Goal: Task Accomplishment & Management: Manage account settings

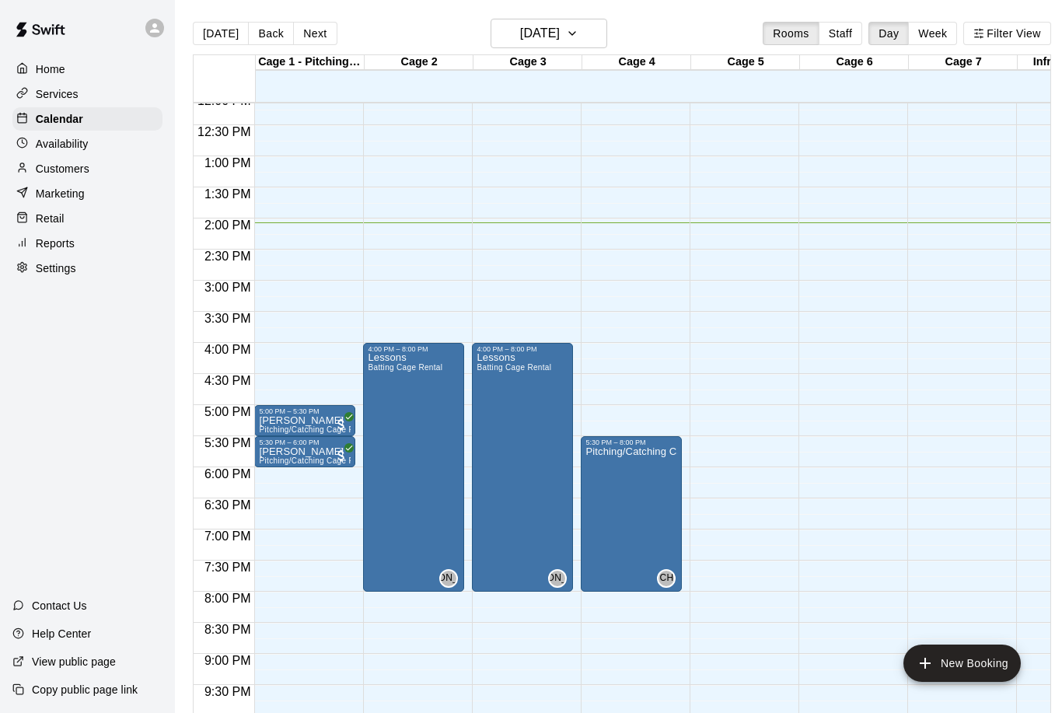
scroll to position [754, 0]
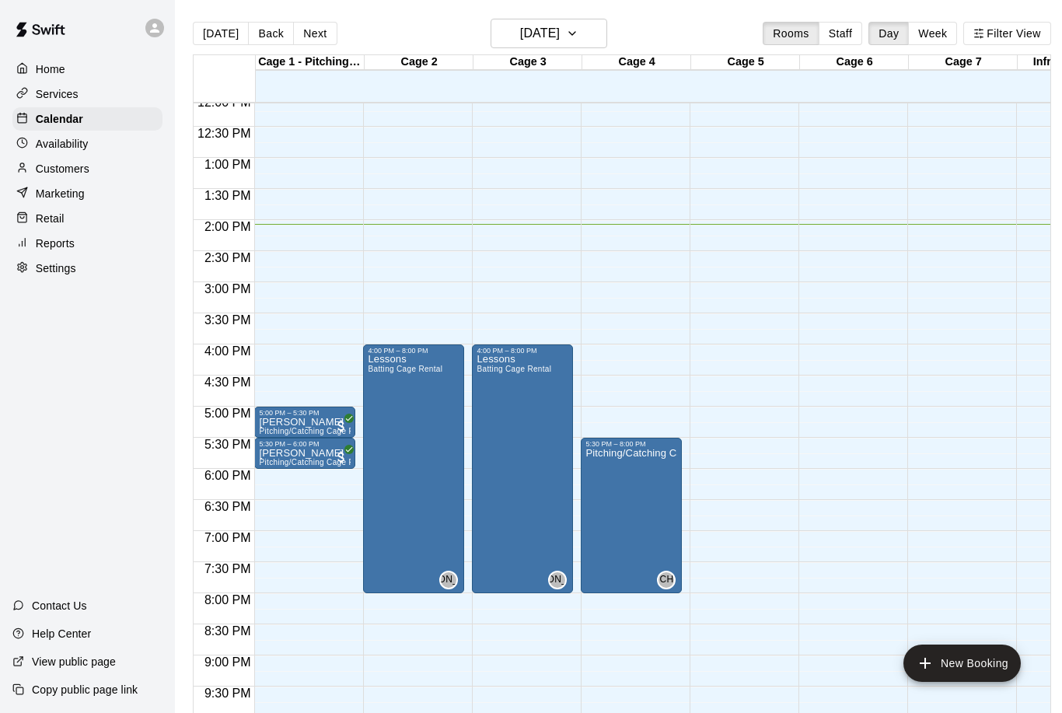
click at [326, 417] on div "5:00 PM – 5:30 PM" at bounding box center [305, 413] width 92 height 8
click at [306, 429] on div at bounding box center [531, 356] width 1062 height 713
click at [312, 422] on p "[PERSON_NAME]" at bounding box center [305, 422] width 92 height 0
click at [271, 441] on icon "edit" at bounding box center [275, 440] width 14 height 14
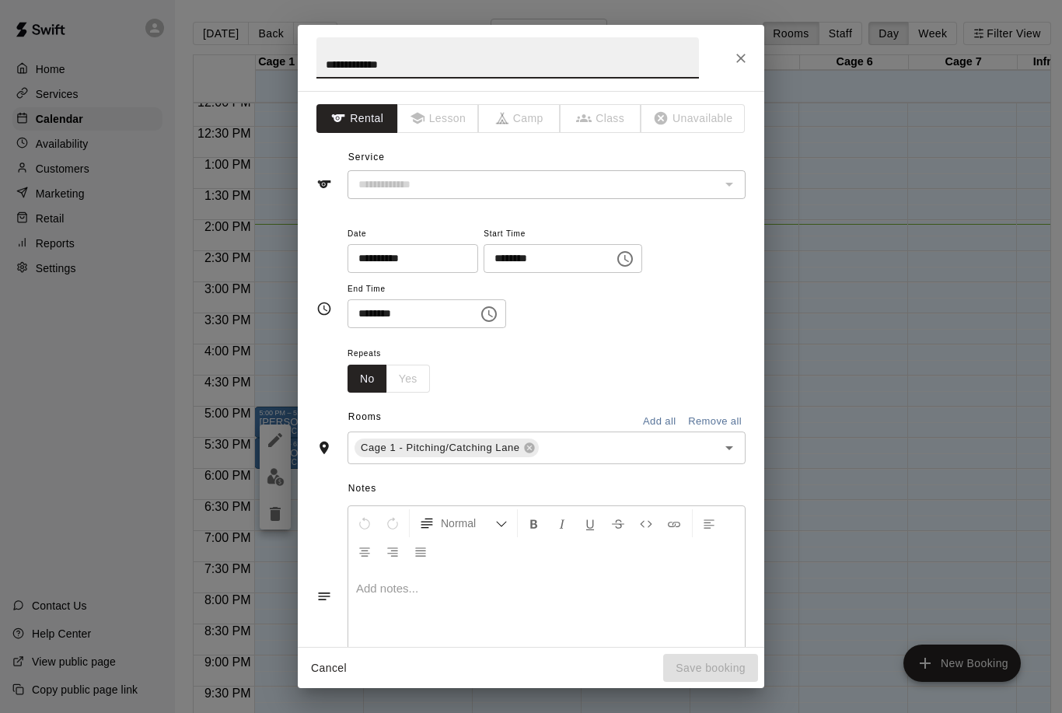
type input "**********"
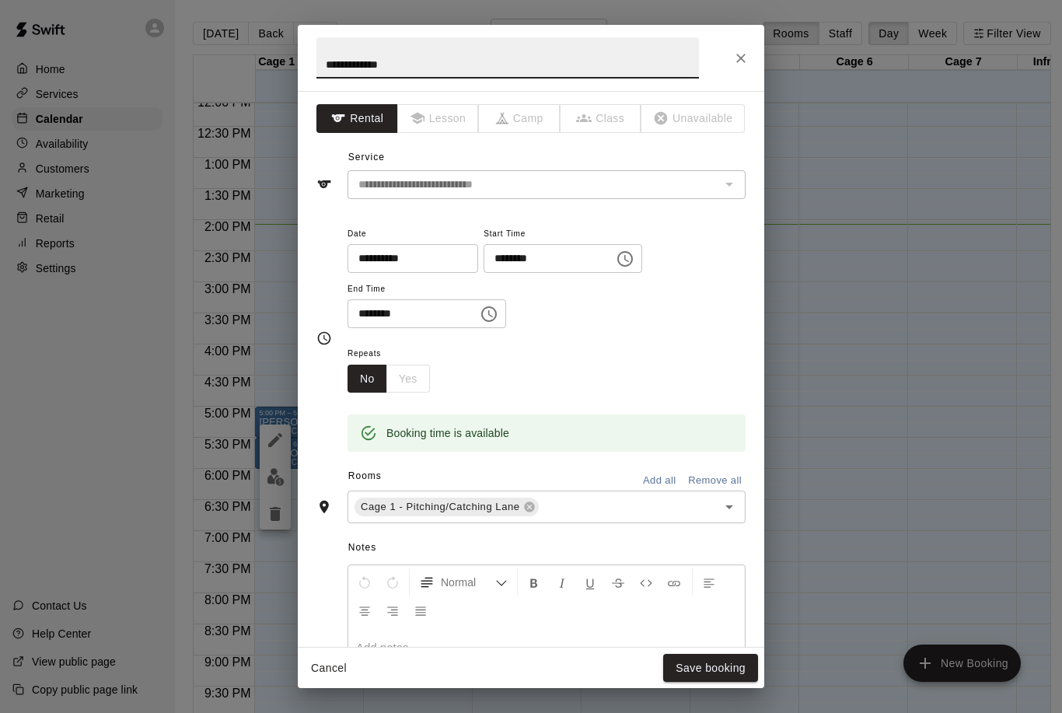
click at [533, 500] on icon at bounding box center [529, 506] width 12 height 12
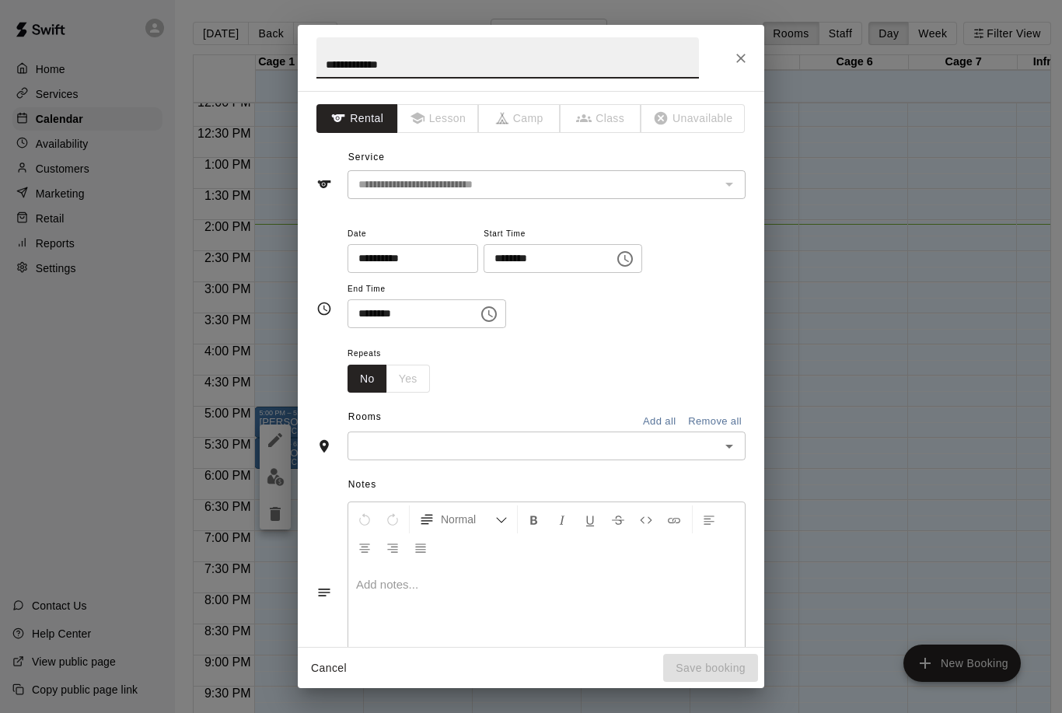
click at [721, 437] on icon "Open" at bounding box center [729, 446] width 19 height 19
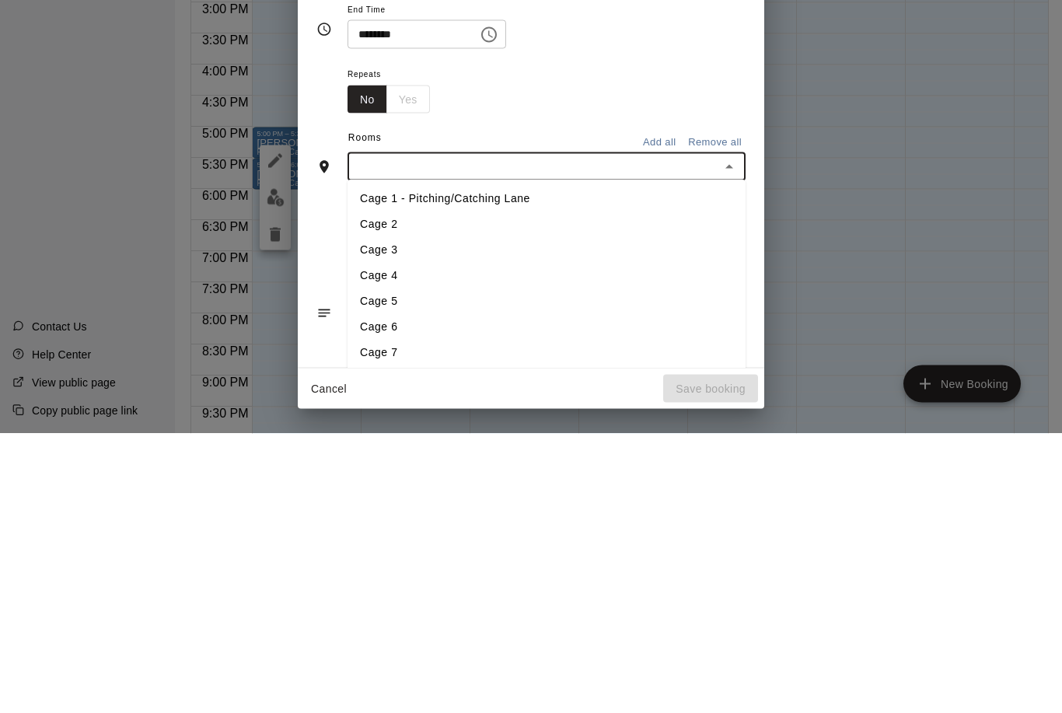
click at [413, 568] on li "Cage 5" at bounding box center [546, 581] width 398 height 26
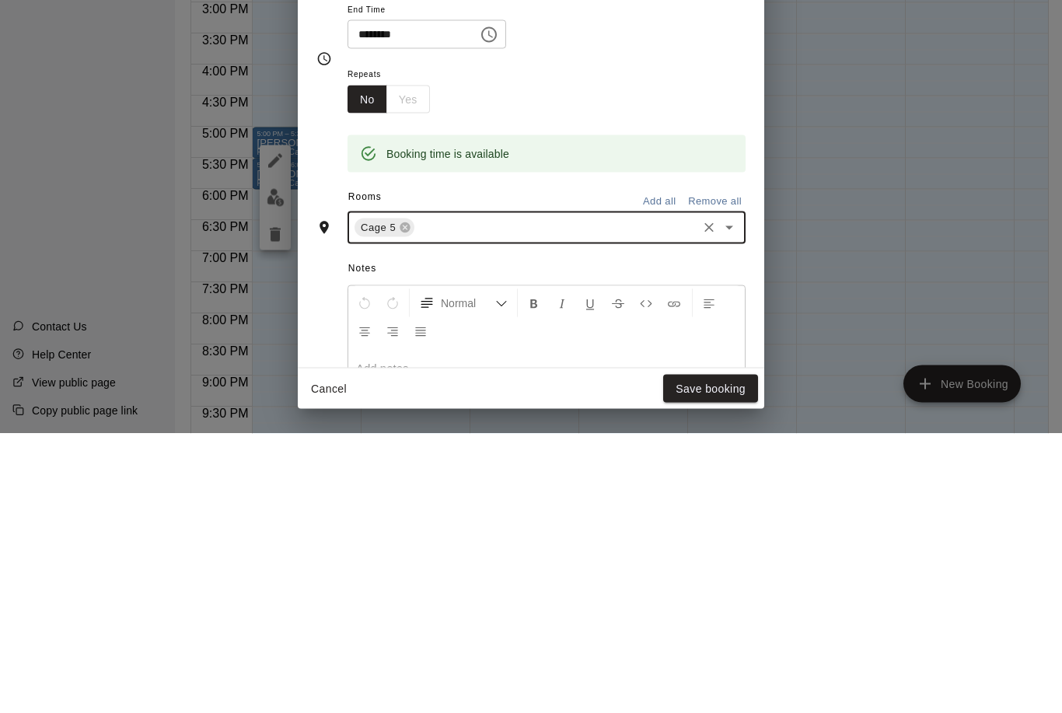
scroll to position [75, 3]
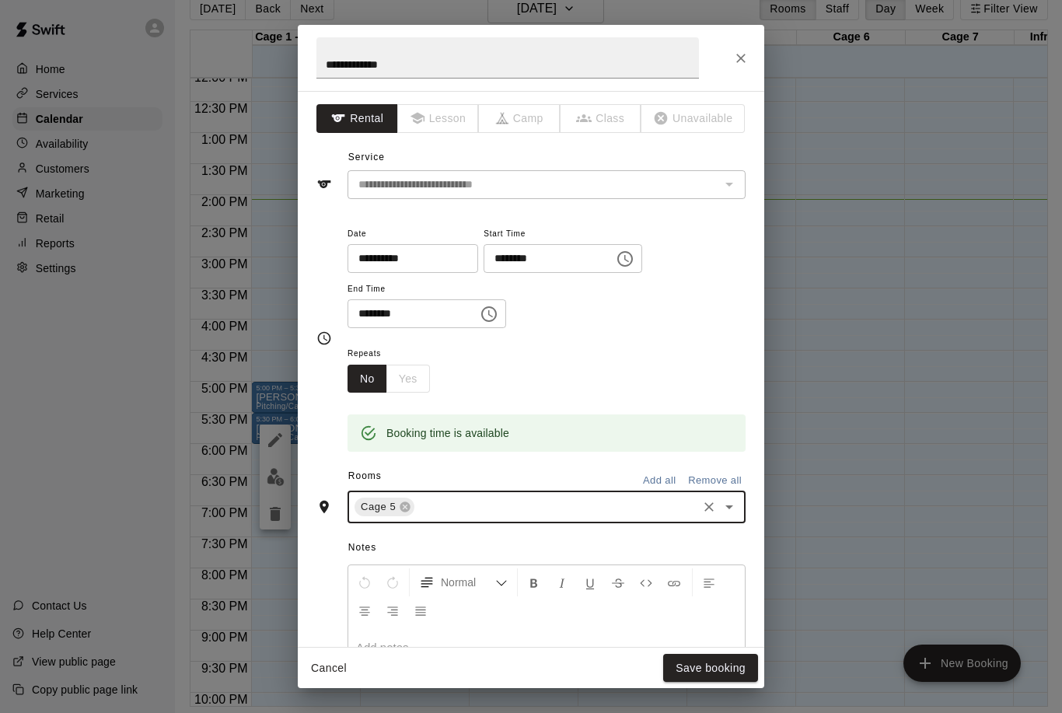
click at [723, 671] on button "Save booking" at bounding box center [710, 668] width 95 height 29
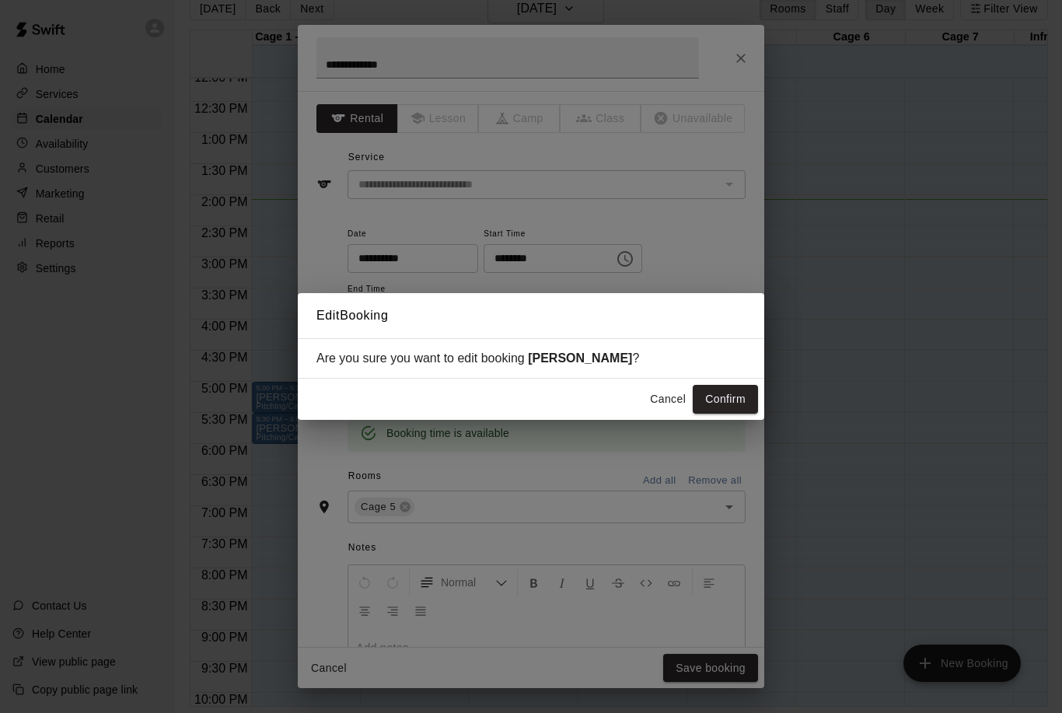
click at [719, 403] on button "Confirm" at bounding box center [724, 399] width 65 height 29
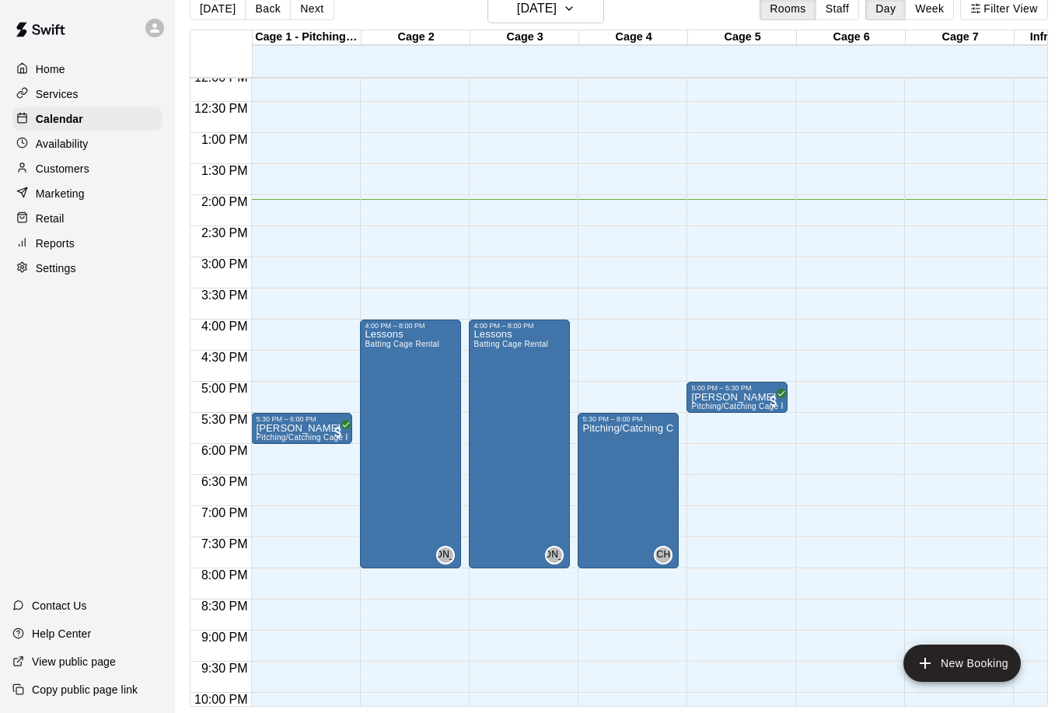
click at [271, 392] on icon "edit" at bounding box center [272, 391] width 14 height 14
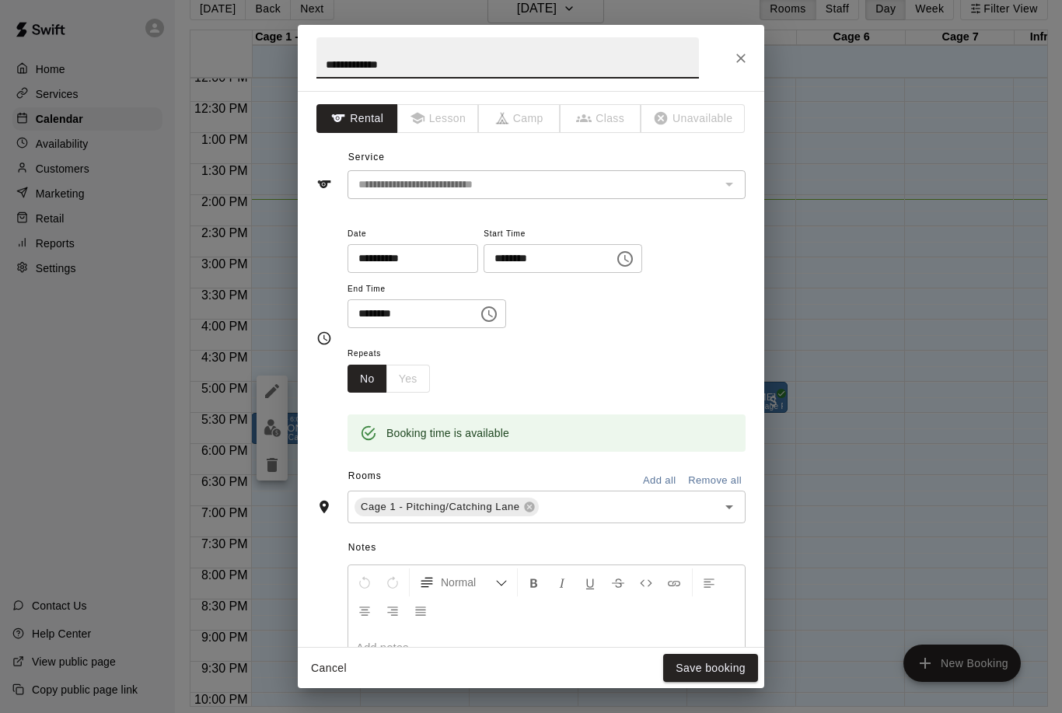
click at [534, 508] on icon at bounding box center [529, 506] width 12 height 12
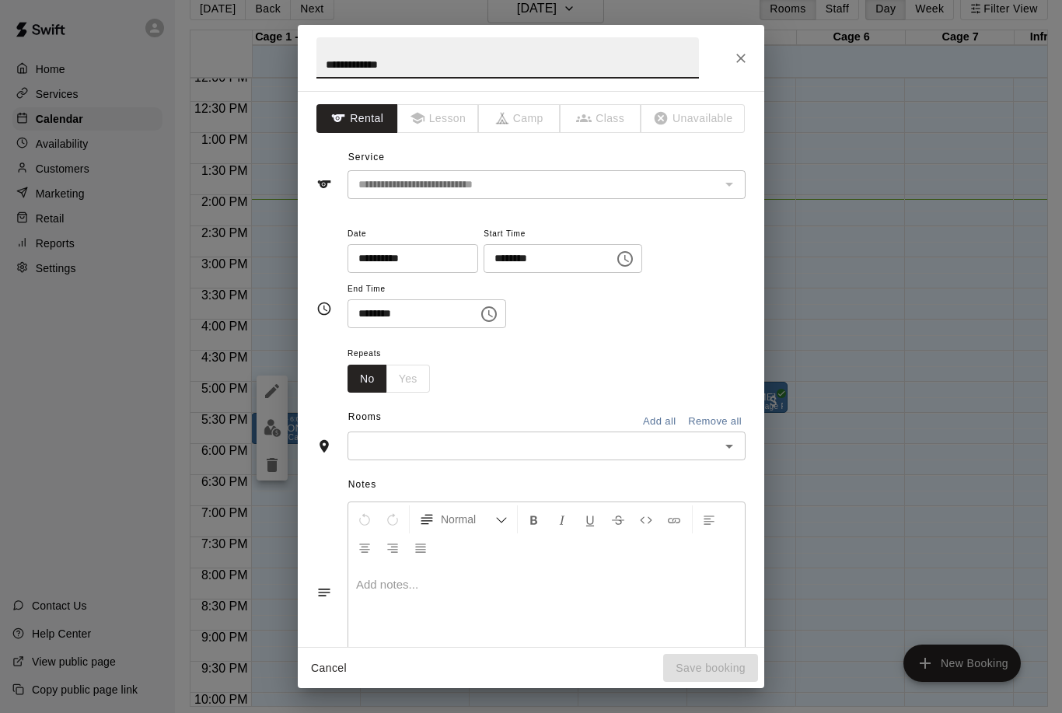
click at [731, 448] on icon "Open" at bounding box center [729, 446] width 19 height 19
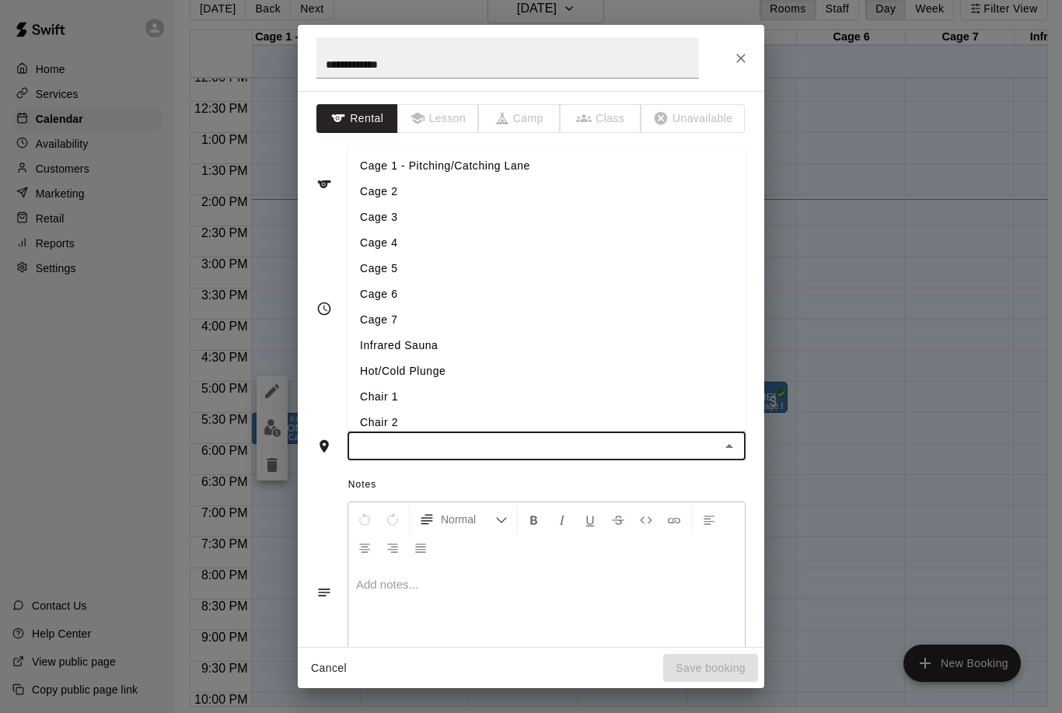
scroll to position [75, 5]
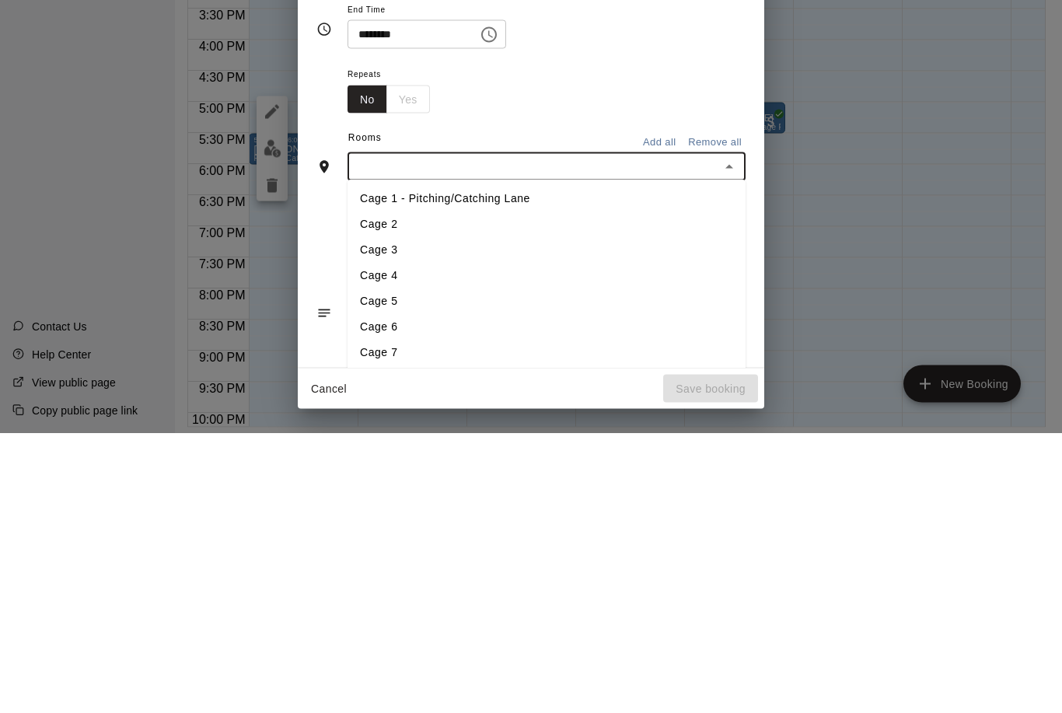
click at [406, 568] on li "Cage 5" at bounding box center [546, 581] width 398 height 26
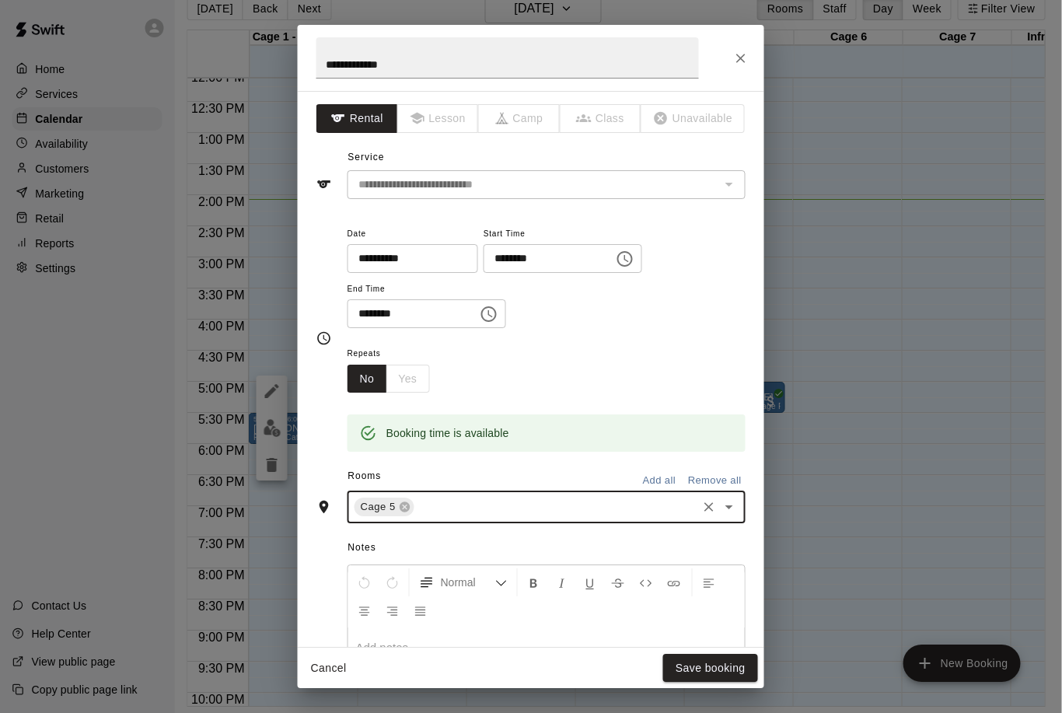
click at [719, 677] on button "Save booking" at bounding box center [710, 668] width 95 height 29
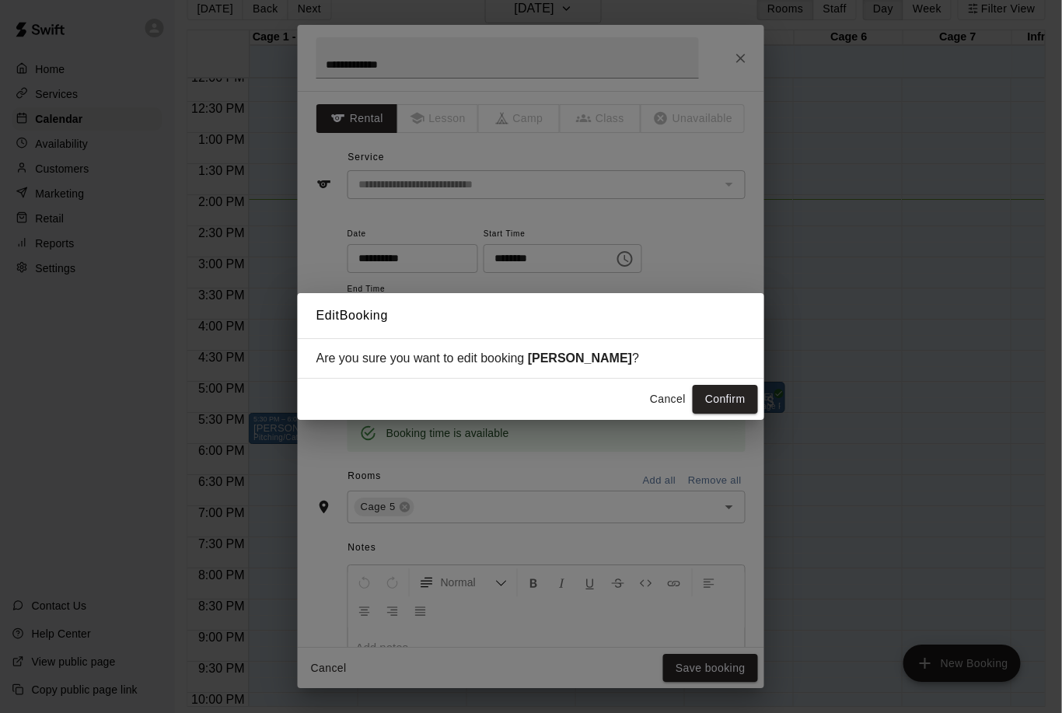
scroll to position [75, 6]
click at [724, 400] on button "Confirm" at bounding box center [724, 399] width 65 height 29
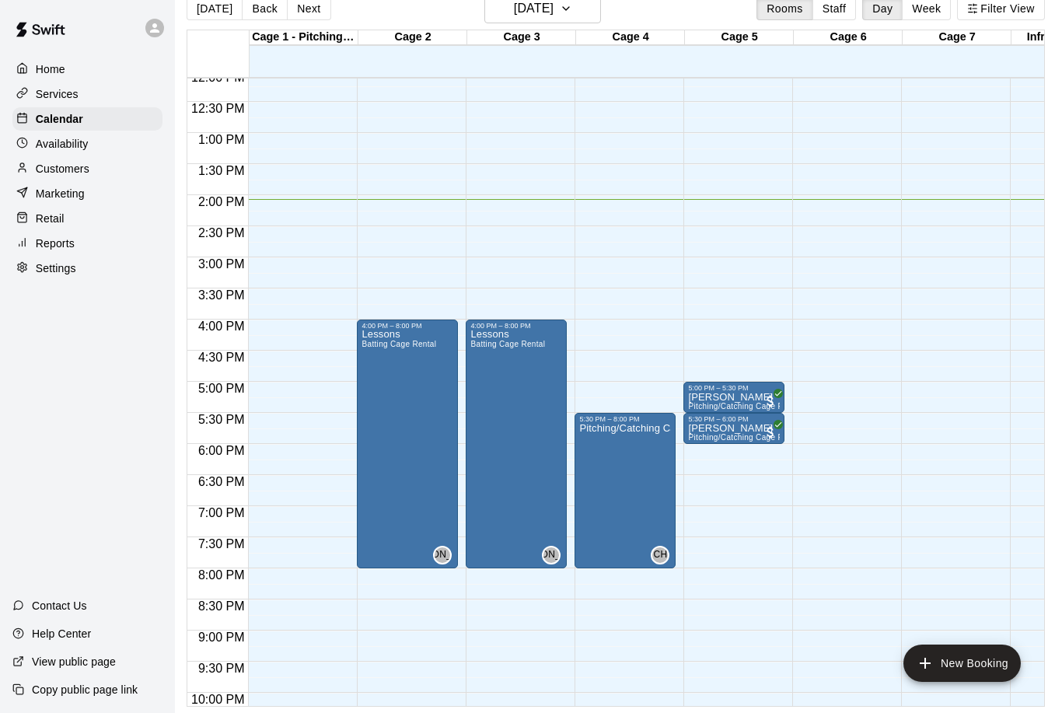
click at [987, 672] on button "New Booking" at bounding box center [961, 662] width 117 height 37
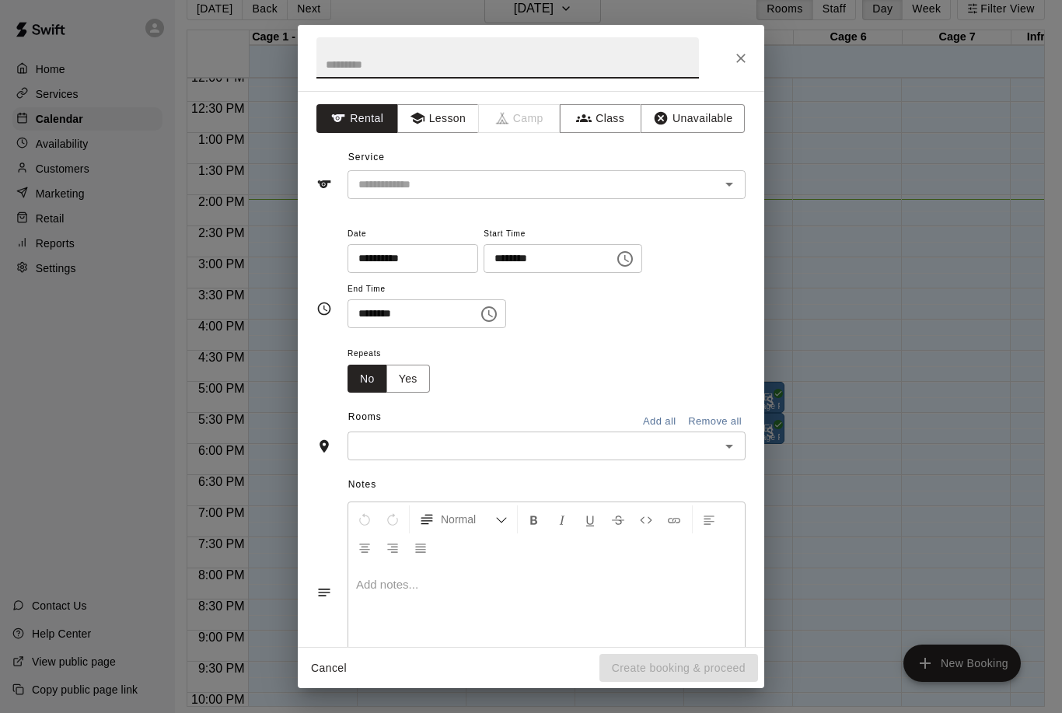
click at [473, 46] on input "text" at bounding box center [507, 57] width 382 height 41
type input "********"
click at [616, 260] on icon "Choose time, selected time is 2:00 PM" at bounding box center [625, 258] width 19 height 19
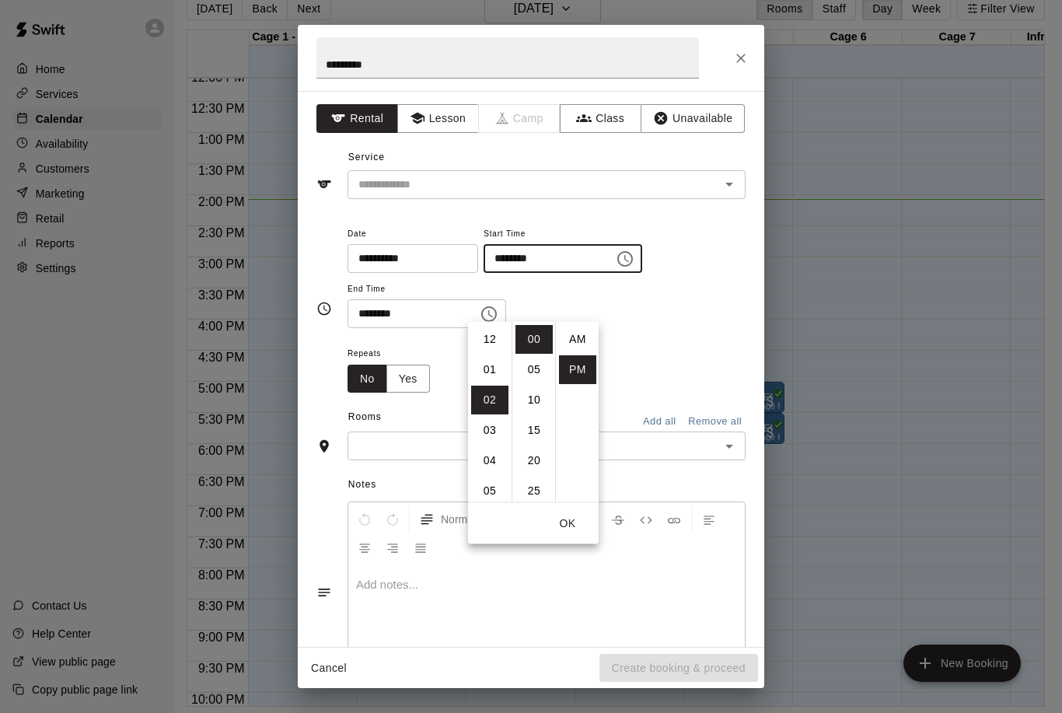
scroll to position [28, 0]
click at [500, 416] on li "05" at bounding box center [489, 430] width 37 height 29
type input "********"
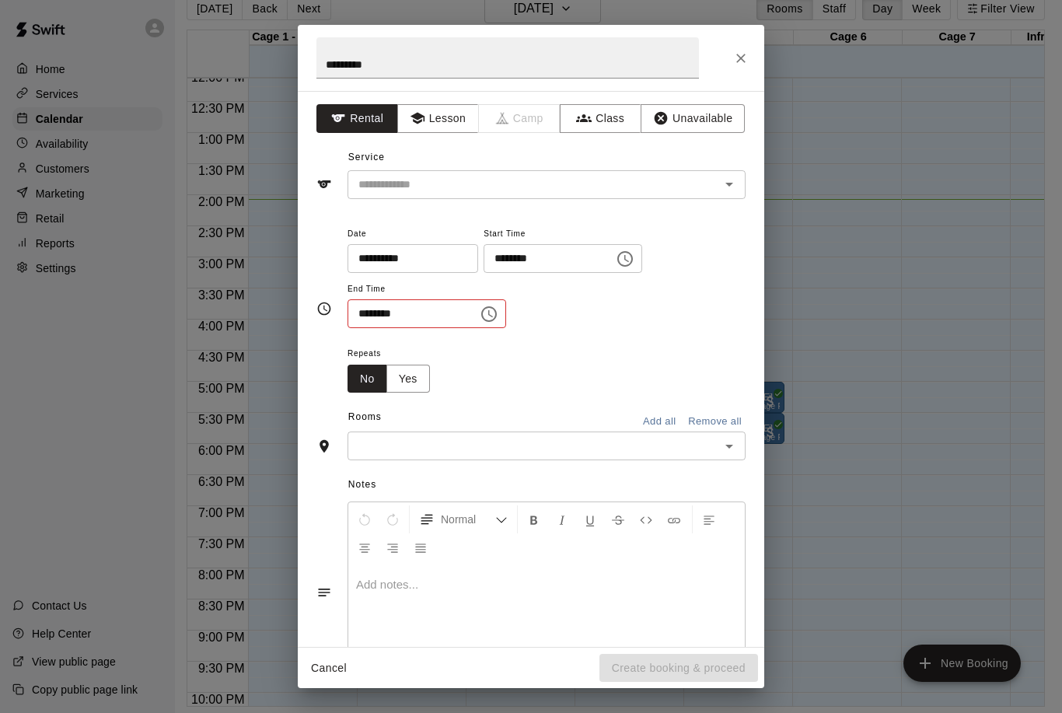
click at [676, 334] on div "**********" at bounding box center [546, 284] width 398 height 120
click at [480, 305] on icon "Choose time, selected time is 2:30 PM" at bounding box center [489, 314] width 19 height 19
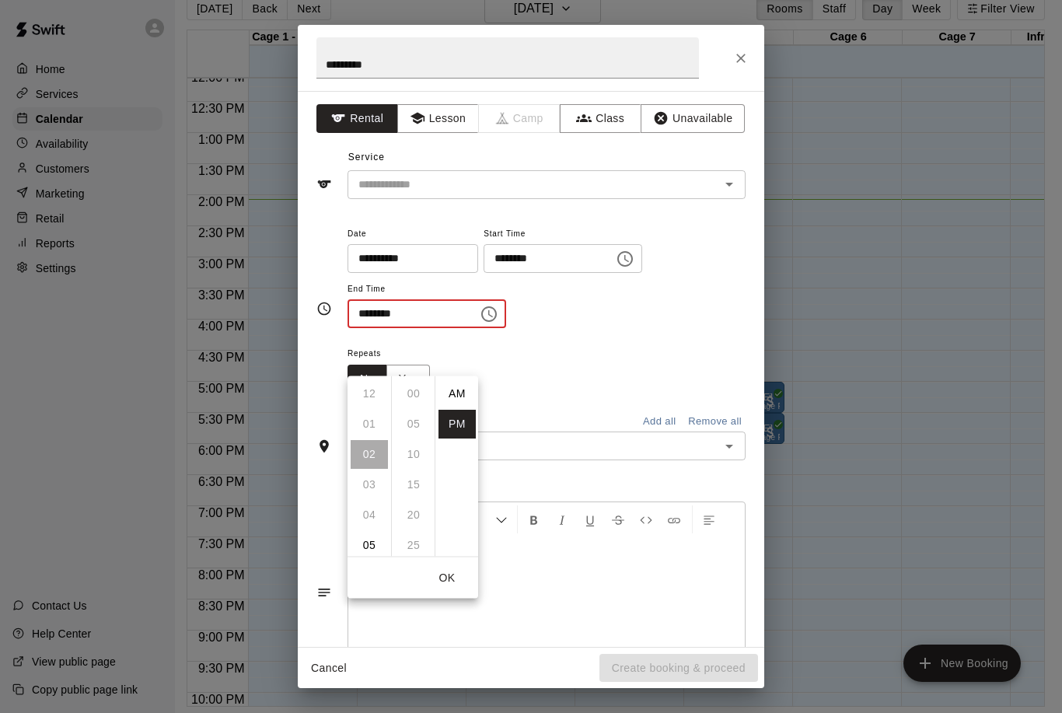
scroll to position [28, 0]
click at [387, 500] on li "06" at bounding box center [368, 514] width 37 height 29
type input "********"
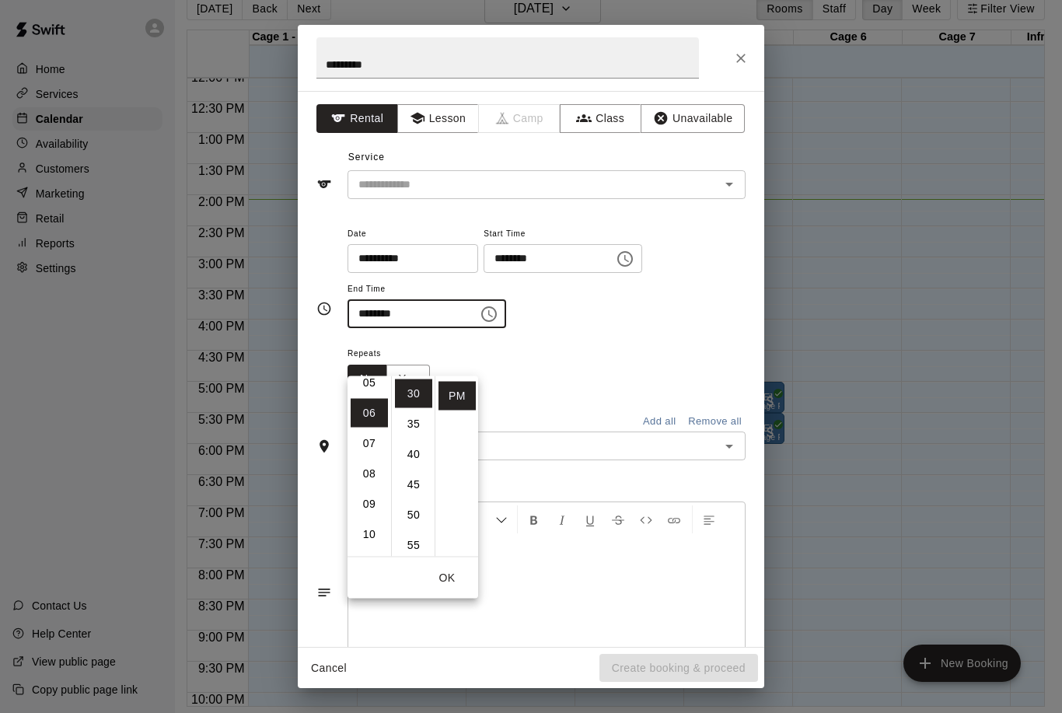
scroll to position [182, 0]
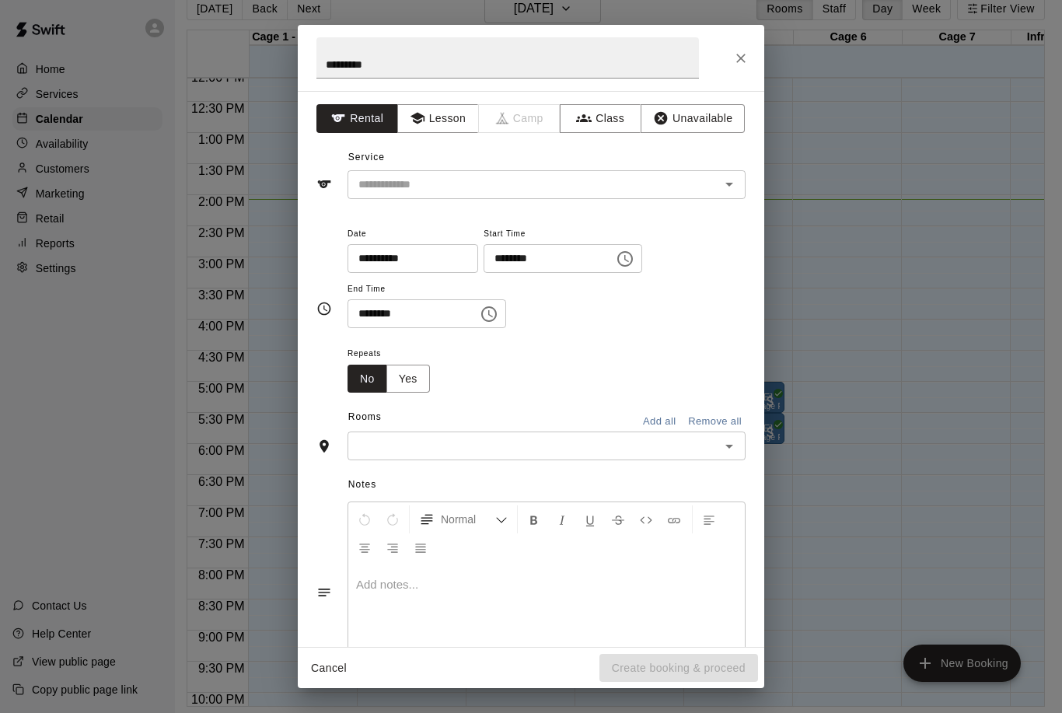
click at [620, 355] on div "Repeats No Yes" at bounding box center [546, 368] width 398 height 49
click at [732, 445] on icon "Open" at bounding box center [729, 447] width 8 height 4
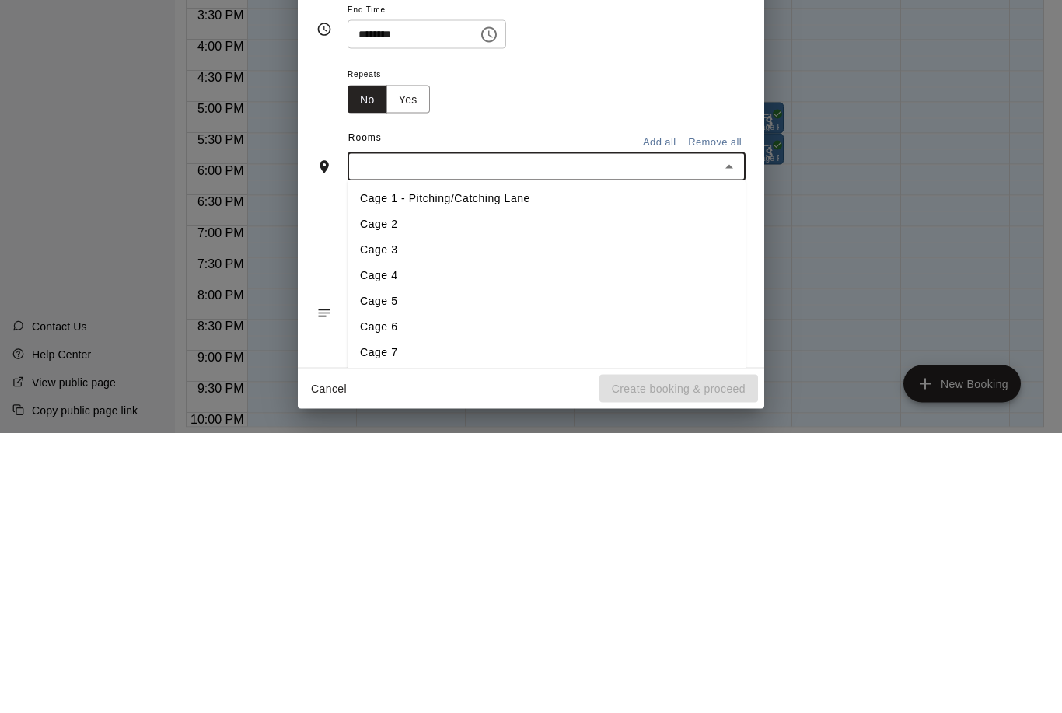
click at [490, 466] on li "Cage 1 - Pitching/Catching Lane" at bounding box center [546, 479] width 398 height 26
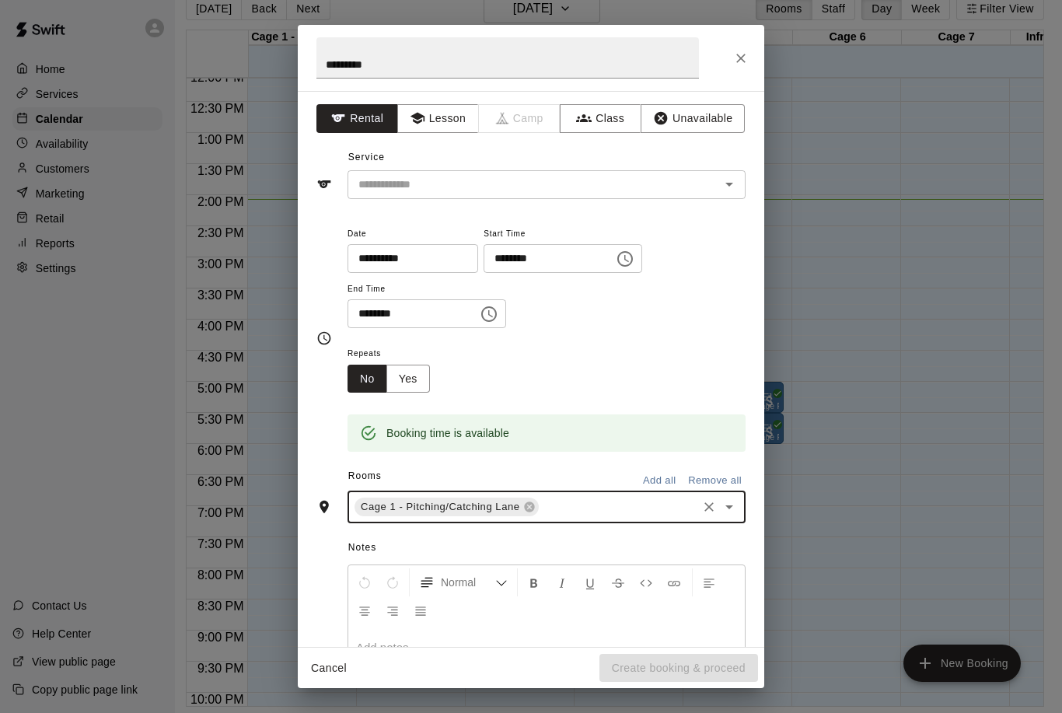
scroll to position [0, 0]
click at [688, 159] on div "Service ​" at bounding box center [530, 172] width 429 height 54
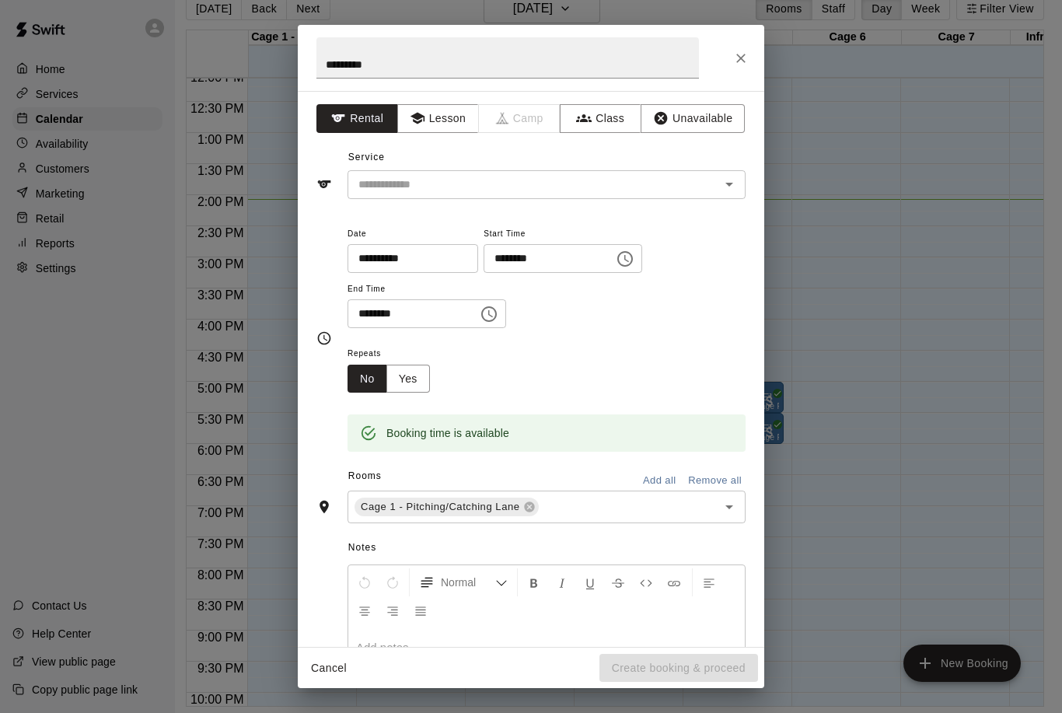
click at [678, 193] on input "text" at bounding box center [523, 184] width 343 height 19
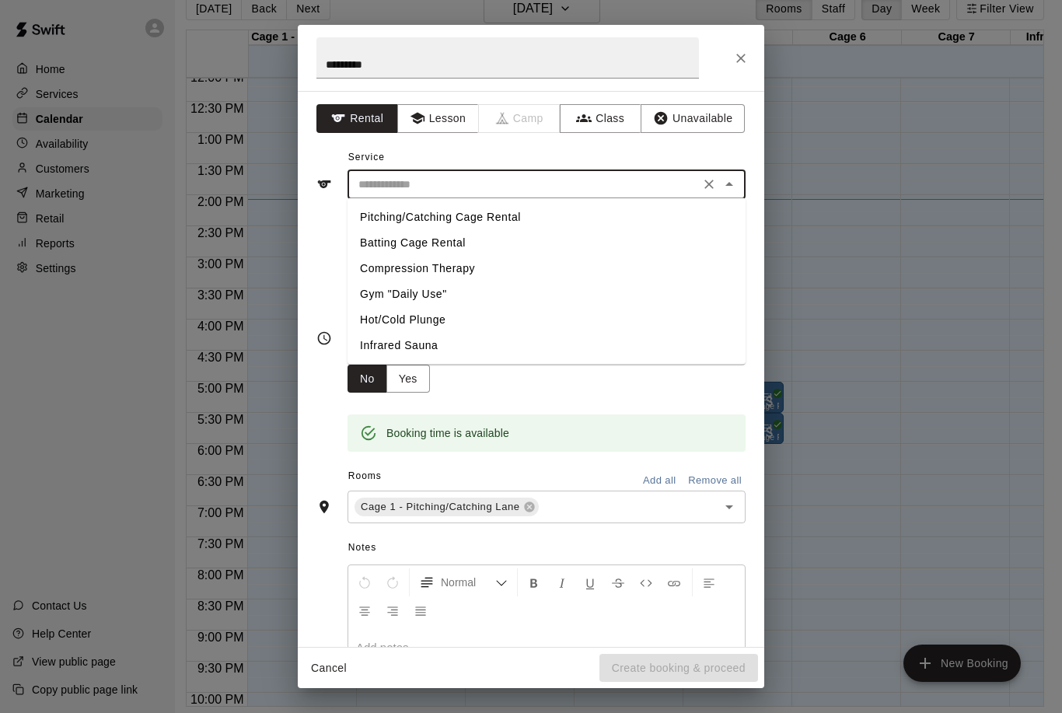
click at [500, 209] on li "Pitching/Catching Cage Rental" at bounding box center [546, 217] width 398 height 26
type input "**********"
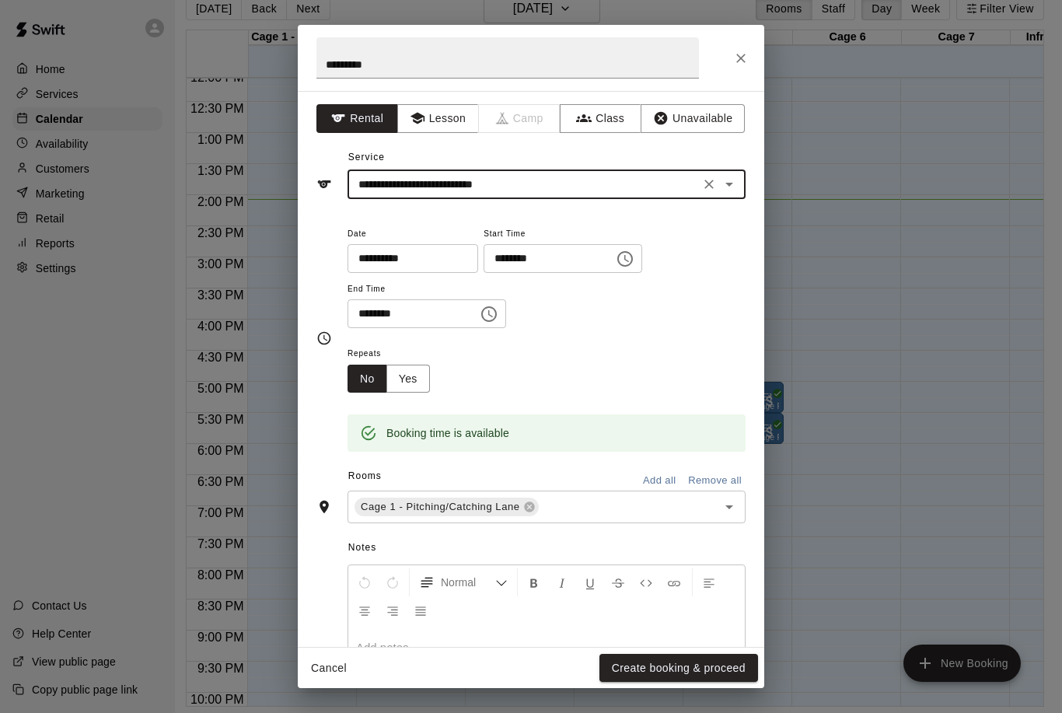
click at [708, 665] on button "Create booking & proceed" at bounding box center [678, 668] width 159 height 29
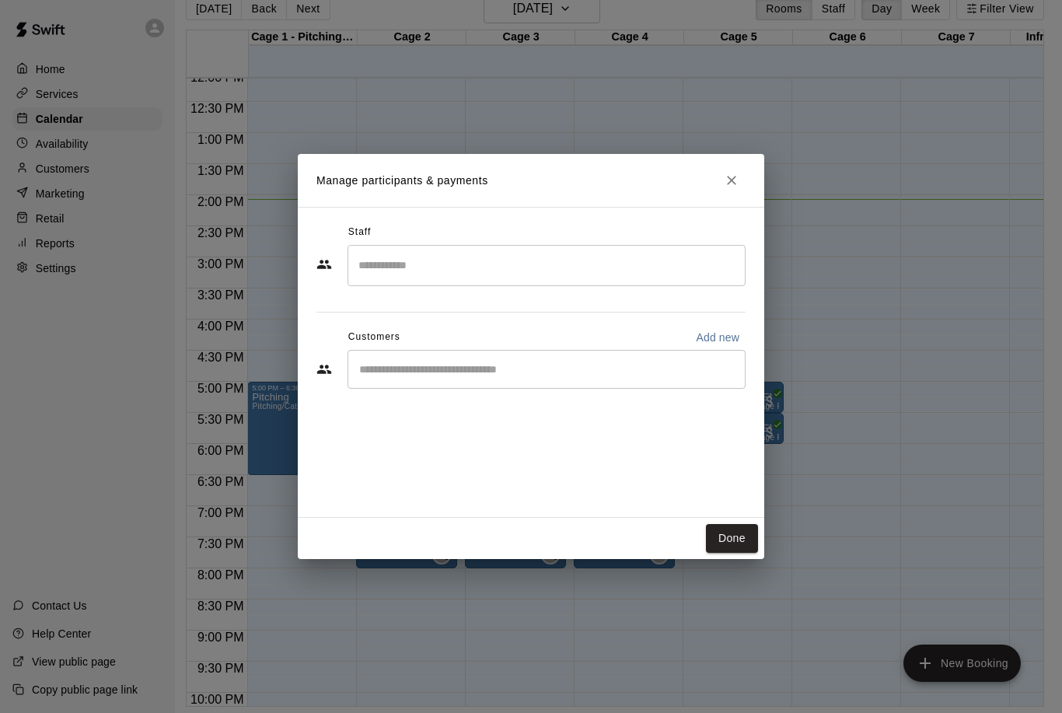
click at [488, 267] on input "Search staff" at bounding box center [546, 265] width 384 height 27
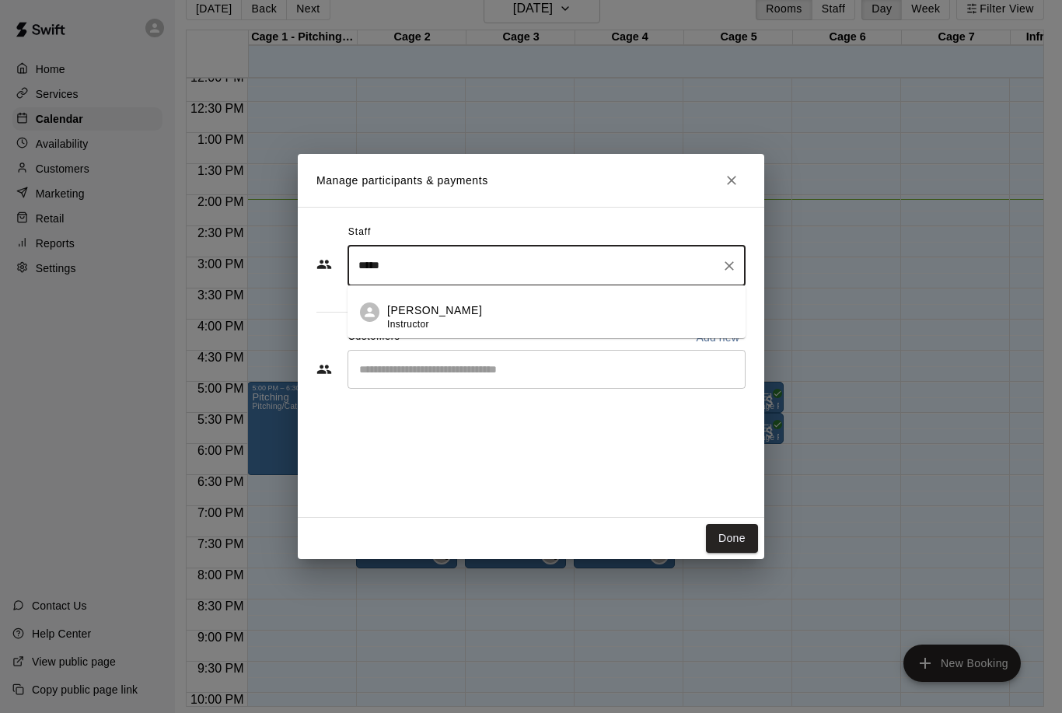
click at [440, 314] on p "[PERSON_NAME]" at bounding box center [434, 310] width 95 height 16
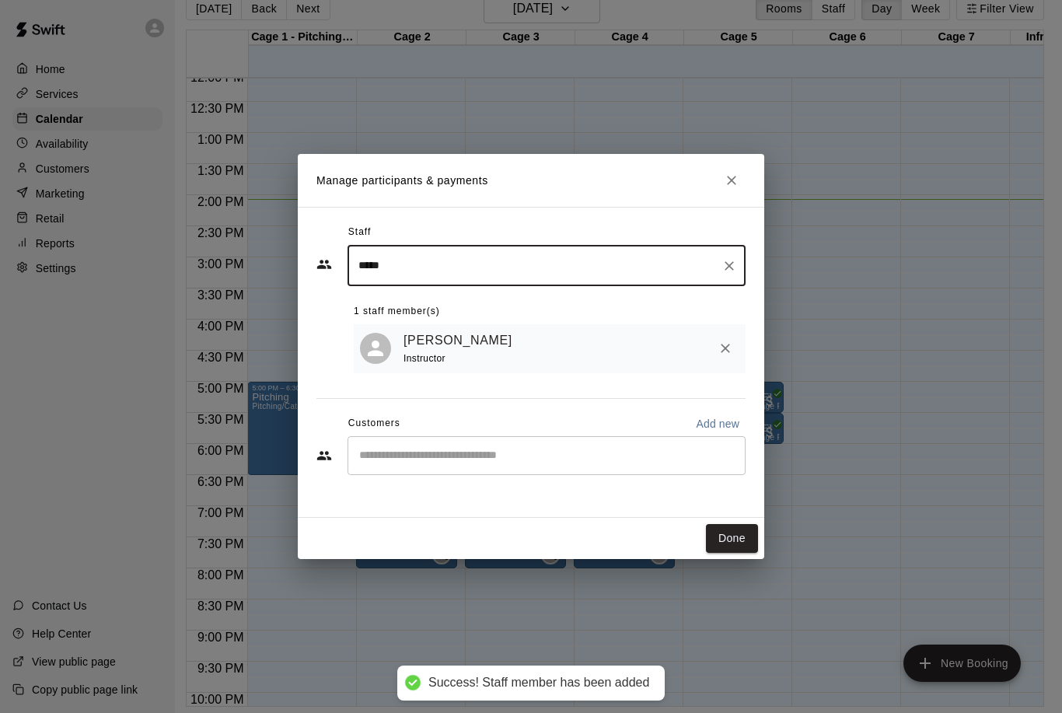
type input "*****"
click at [741, 534] on button "Done" at bounding box center [732, 538] width 52 height 29
